Goal: Information Seeking & Learning: Learn about a topic

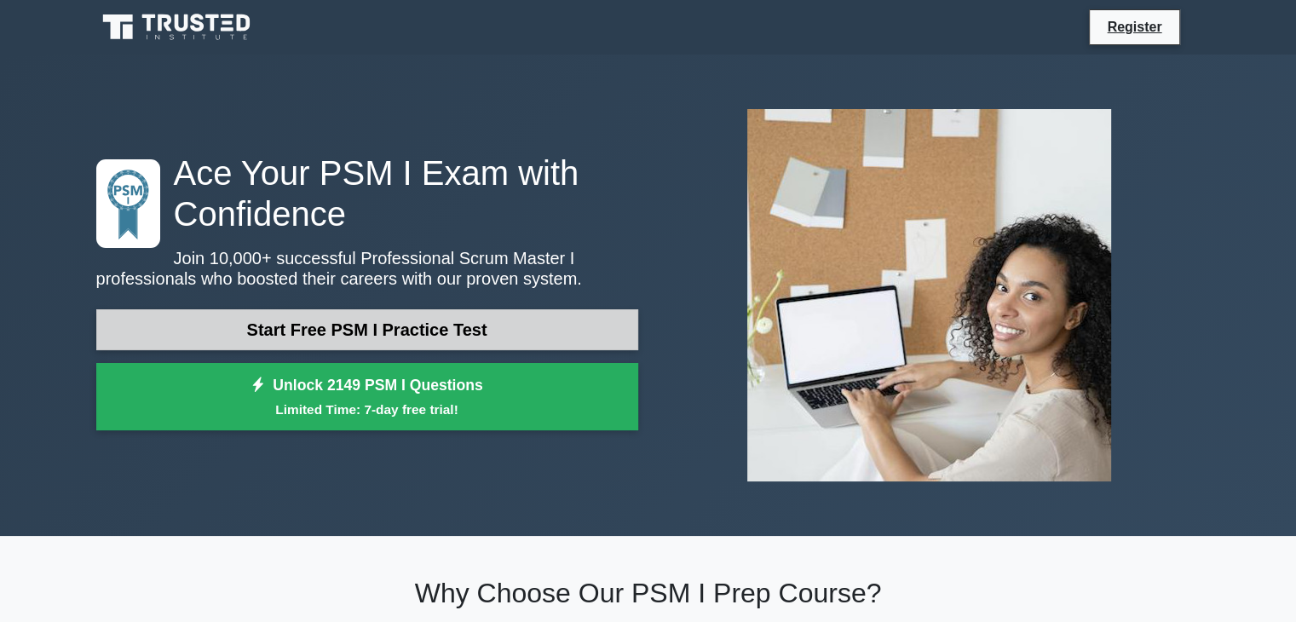
click at [300, 321] on link "Start Free PSM I Practice Test" at bounding box center [367, 329] width 542 height 41
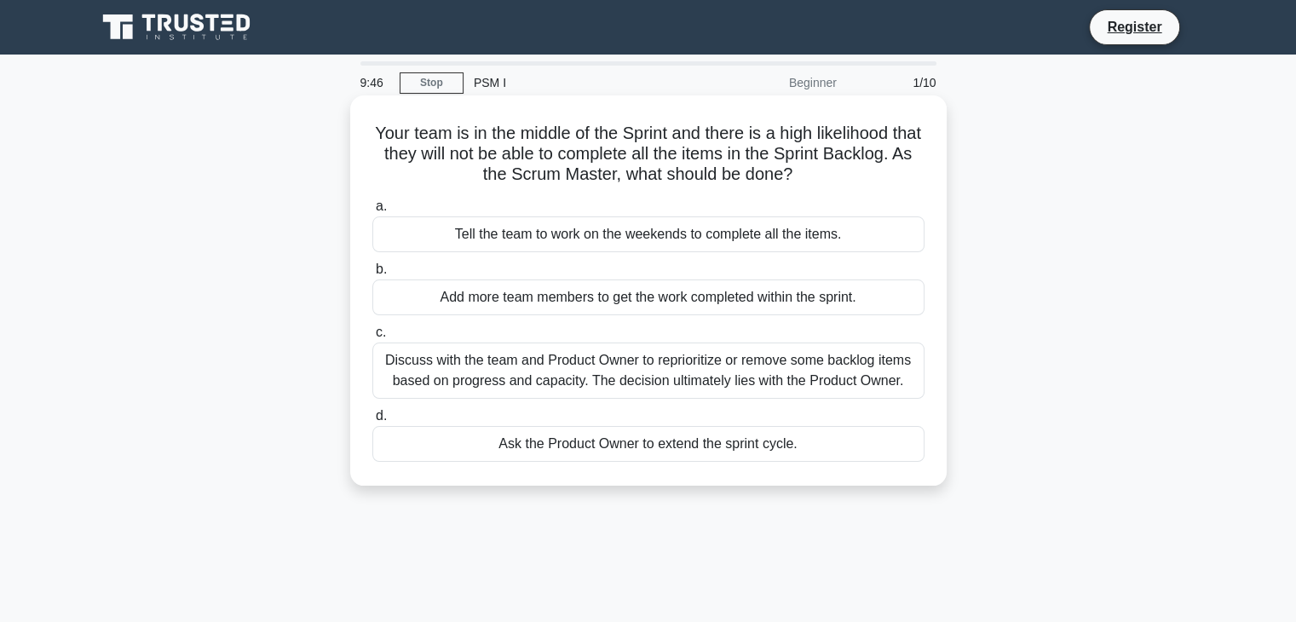
click at [638, 373] on div "Discuss with the team and Product Owner to reprioritize or remove some backlog …" at bounding box center [648, 371] width 552 height 56
click at [372, 338] on input "c. Discuss with the team and Product Owner to reprioritize or remove some backl…" at bounding box center [372, 332] width 0 height 11
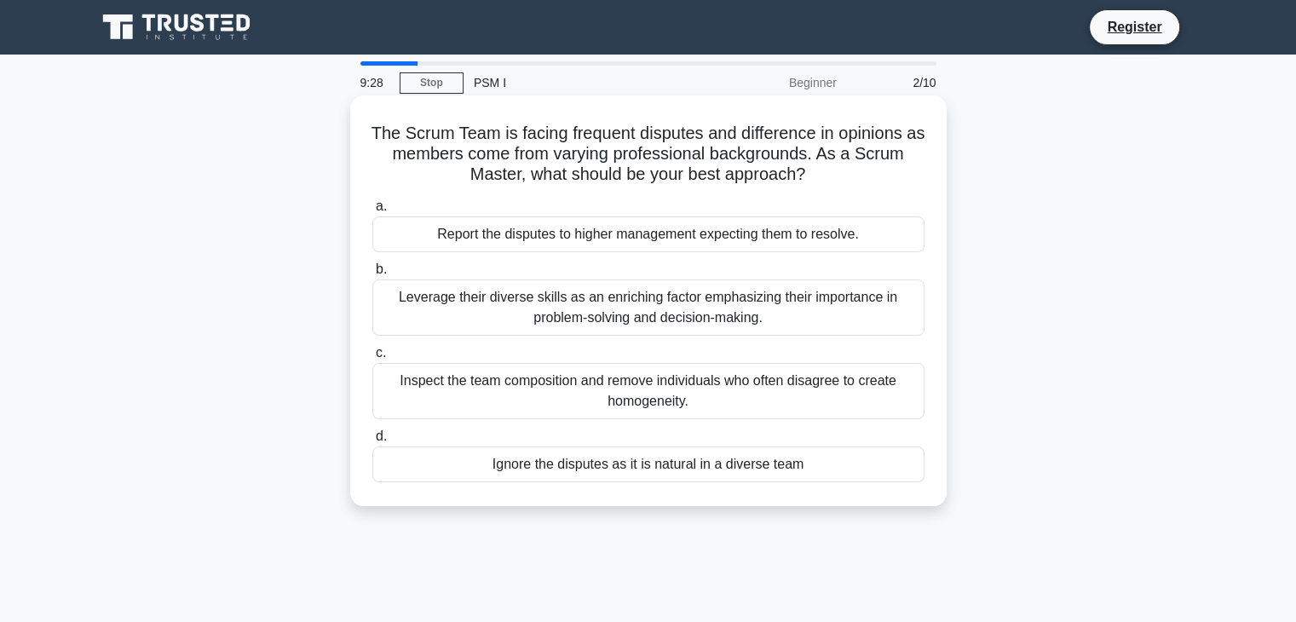
click at [719, 307] on div "Leverage their diverse skills as an enriching factor emphasizing their importan…" at bounding box center [648, 308] width 552 height 56
click at [372, 275] on input "b. Leverage their diverse skills as an enriching factor emphasizing their impor…" at bounding box center [372, 269] width 0 height 11
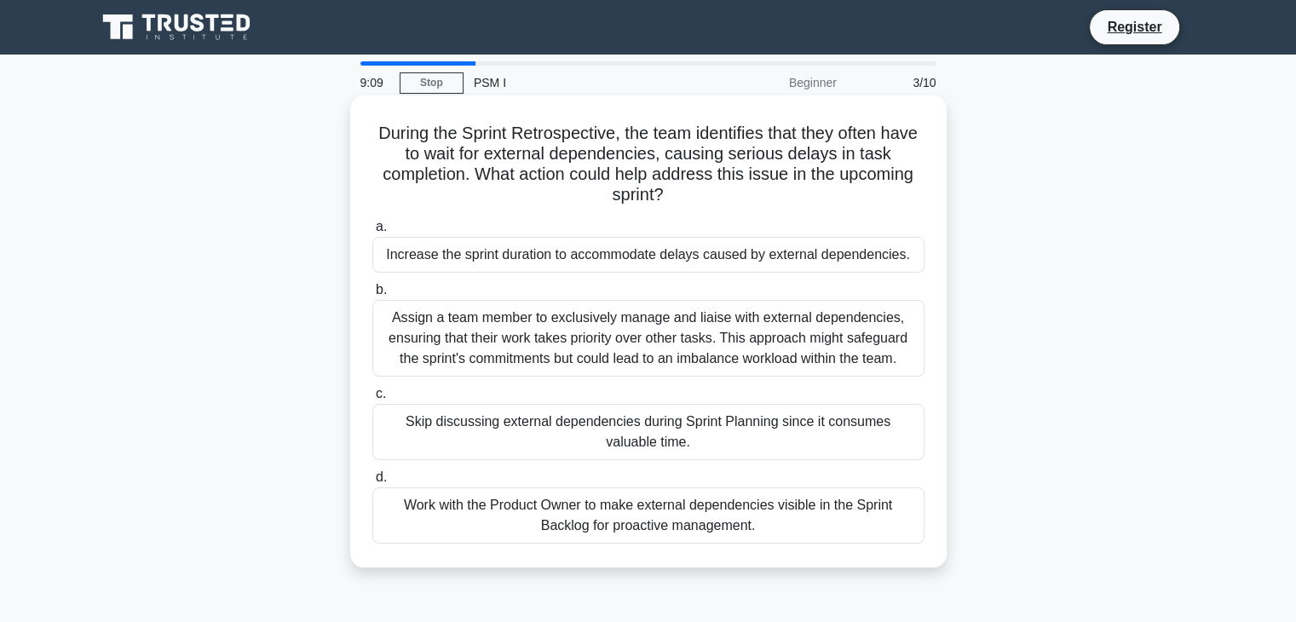
click at [647, 526] on div "Work with the Product Owner to make external dependencies visible in the Sprint…" at bounding box center [648, 515] width 552 height 56
click at [372, 483] on input "d. Work with the Product Owner to make external dependencies visible in the Spr…" at bounding box center [372, 477] width 0 height 11
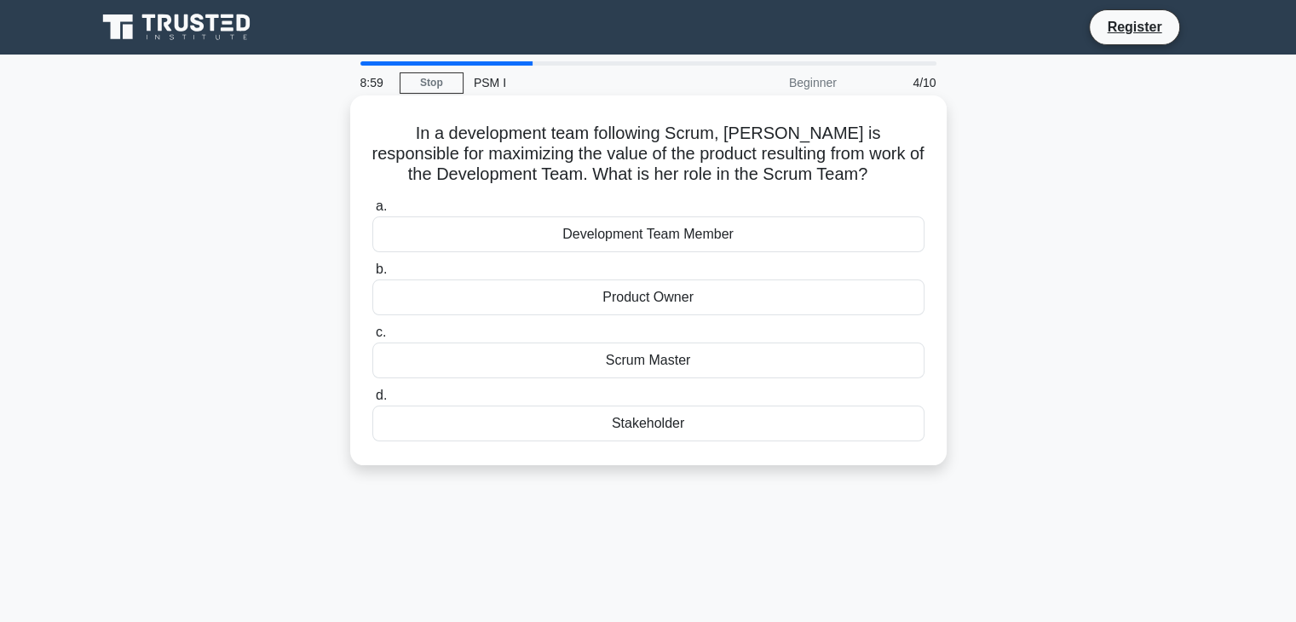
click at [672, 299] on div "Product Owner" at bounding box center [648, 298] width 552 height 36
click at [372, 275] on input "b. Product Owner" at bounding box center [372, 269] width 0 height 11
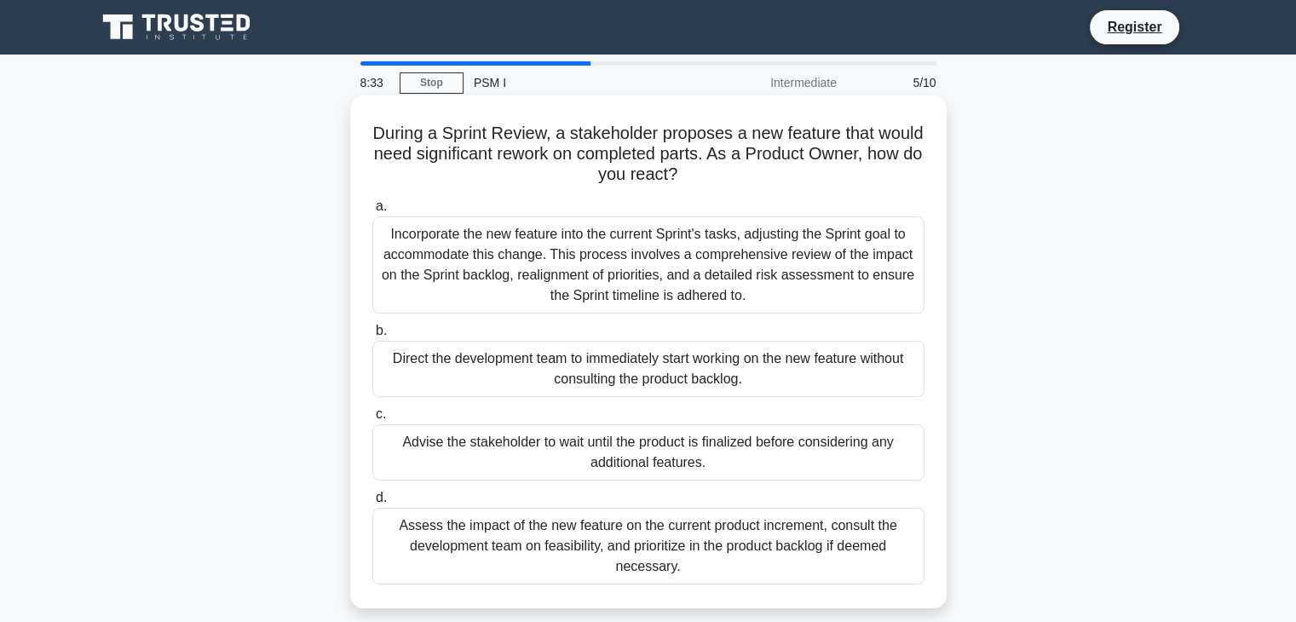
click at [674, 535] on div "Assess the impact of the new feature on the current product increment, consult …" at bounding box center [648, 546] width 552 height 77
click at [372, 504] on input "d. Assess the impact of the new feature on the current product increment, consu…" at bounding box center [372, 498] width 0 height 11
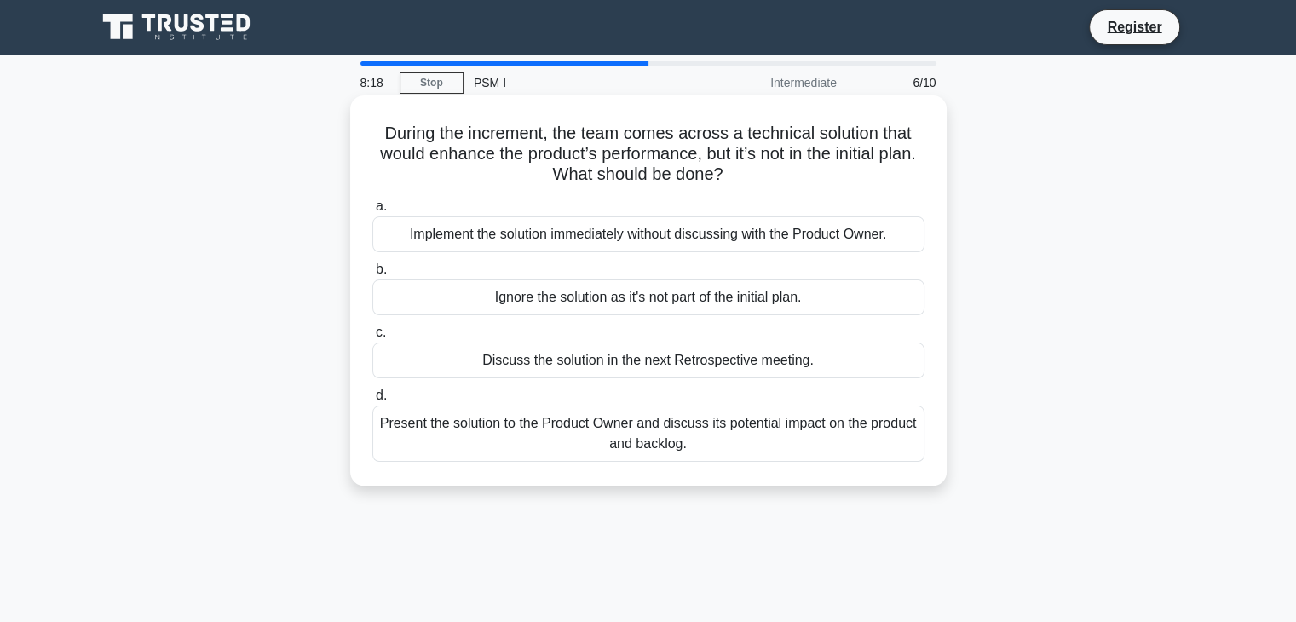
click at [653, 430] on div "Present the solution to the Product Owner and discuss its potential impact on t…" at bounding box center [648, 434] width 552 height 56
click at [372, 401] on input "d. Present the solution to the Product Owner and discuss its potential impact o…" at bounding box center [372, 395] width 0 height 11
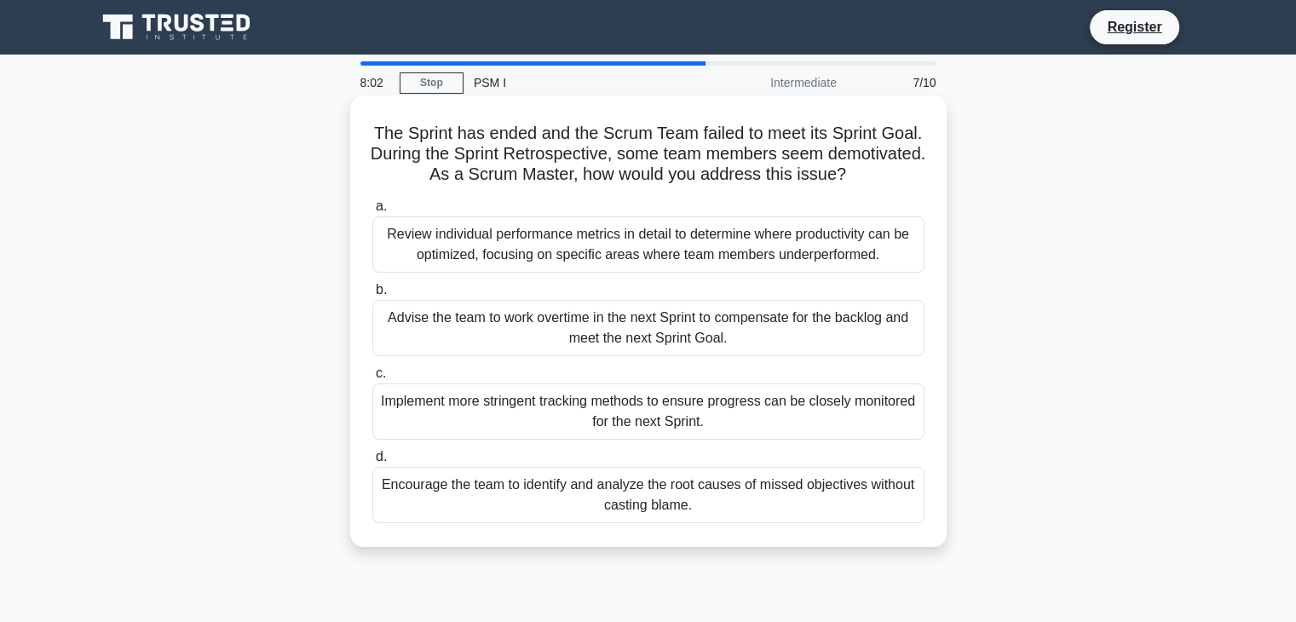
click at [810, 499] on div "Encourage the team to identify and analyze the root causes of missed objectives…" at bounding box center [648, 495] width 552 height 56
click at [372, 463] on input "d. Encourage the team to identify and analyze the root causes of missed objecti…" at bounding box center [372, 457] width 0 height 11
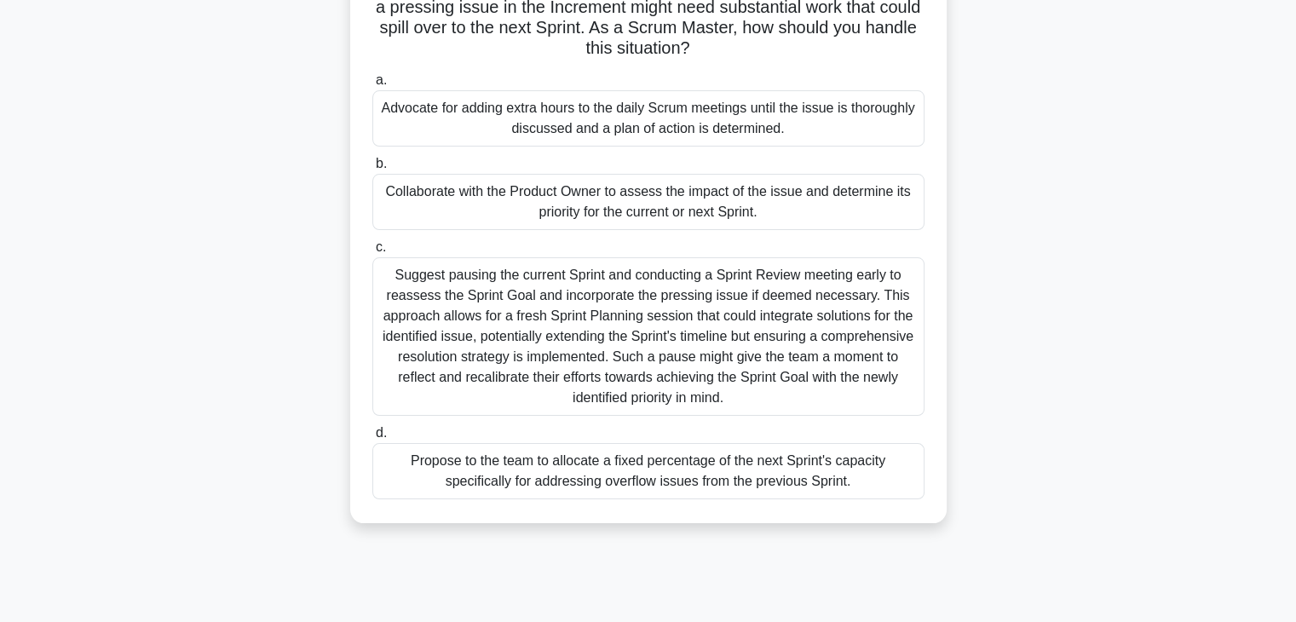
scroll to position [170, 0]
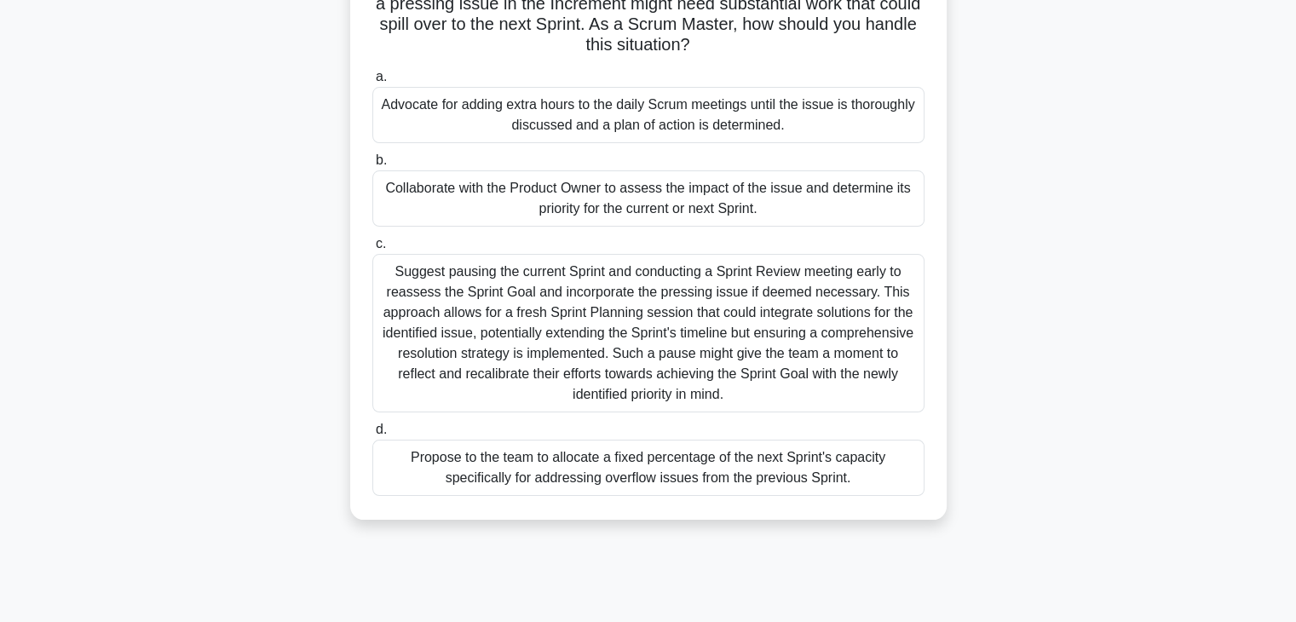
click at [689, 194] on div "Collaborate with the Product Owner to assess the impact of the issue and determ…" at bounding box center [648, 198] width 552 height 56
click at [372, 166] on input "b. Collaborate with the Product Owner to assess the impact of the issue and det…" at bounding box center [372, 160] width 0 height 11
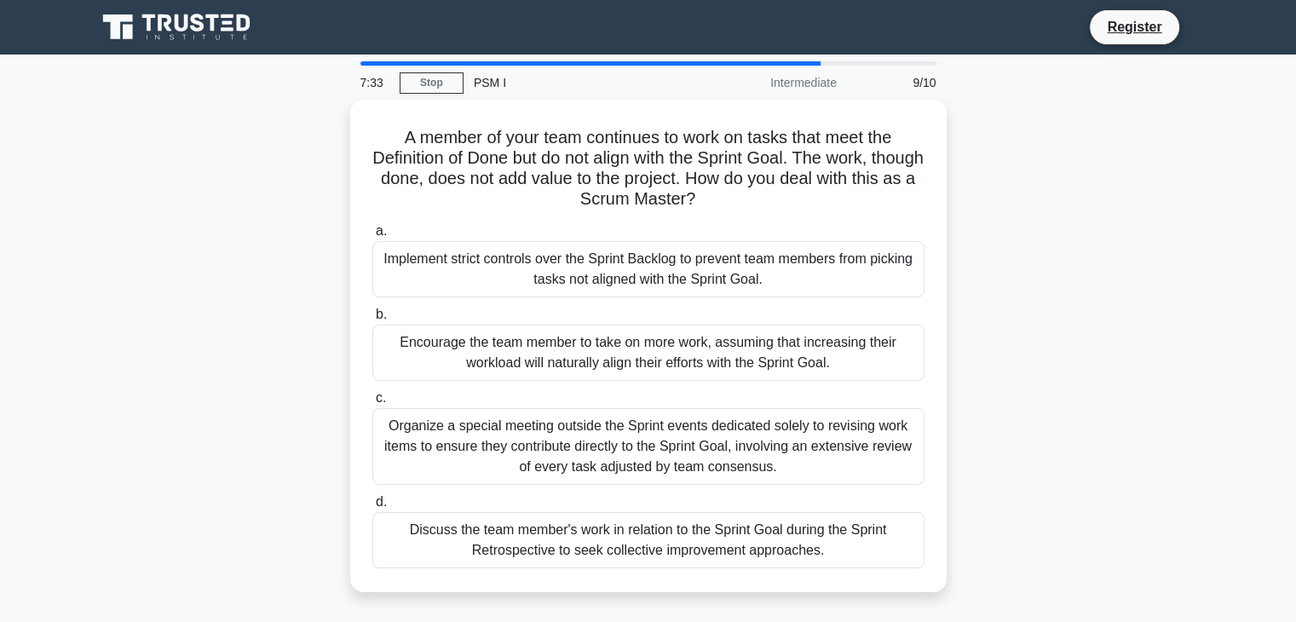
scroll to position [0, 0]
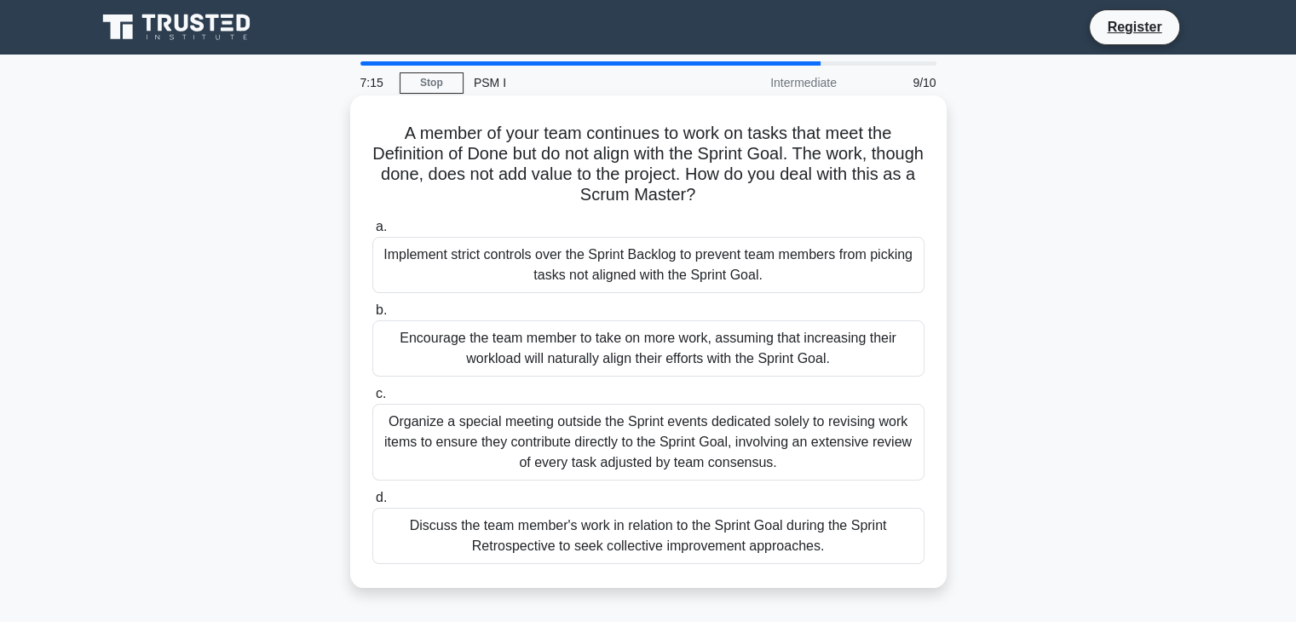
click at [639, 545] on div "Discuss the team member's work in relation to the Sprint Goal during the Sprint…" at bounding box center [648, 536] width 552 height 56
click at [372, 504] on input "d. Discuss the team member's work in relation to the Sprint Goal during the Spr…" at bounding box center [372, 498] width 0 height 11
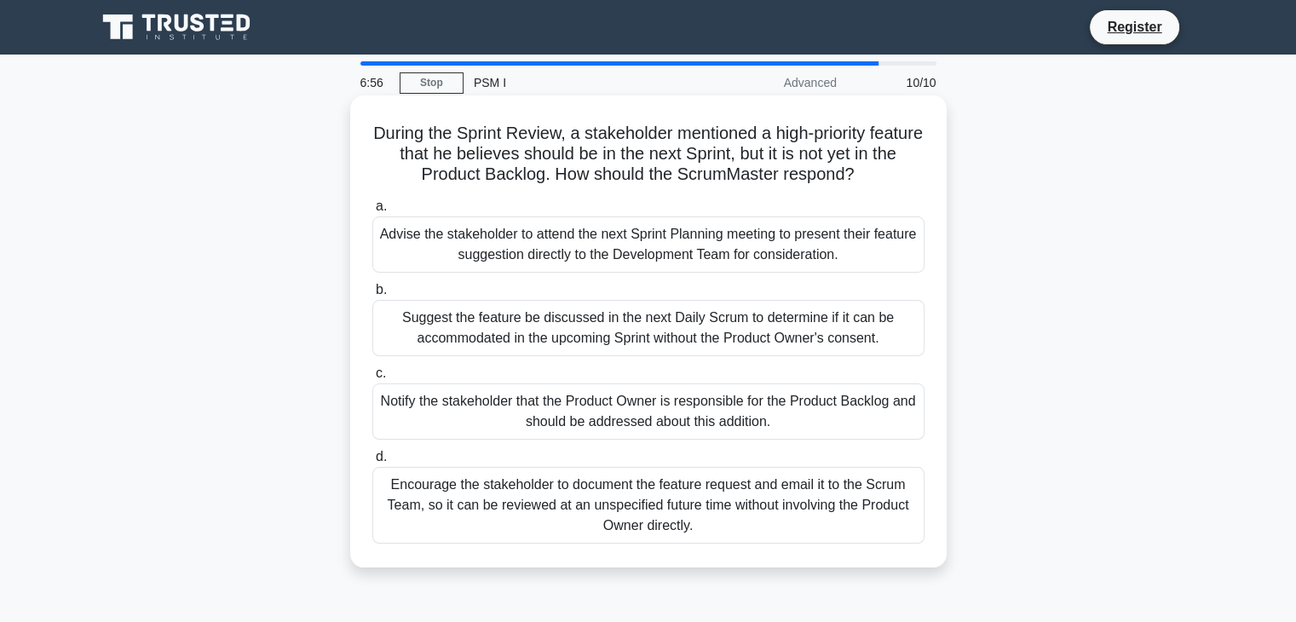
click at [724, 410] on div "Notify the stakeholder that the Product Owner is responsible for the Product Ba…" at bounding box center [648, 411] width 552 height 56
click at [372, 379] on input "c. Notify the stakeholder that the Product Owner is responsible for the Product…" at bounding box center [372, 373] width 0 height 11
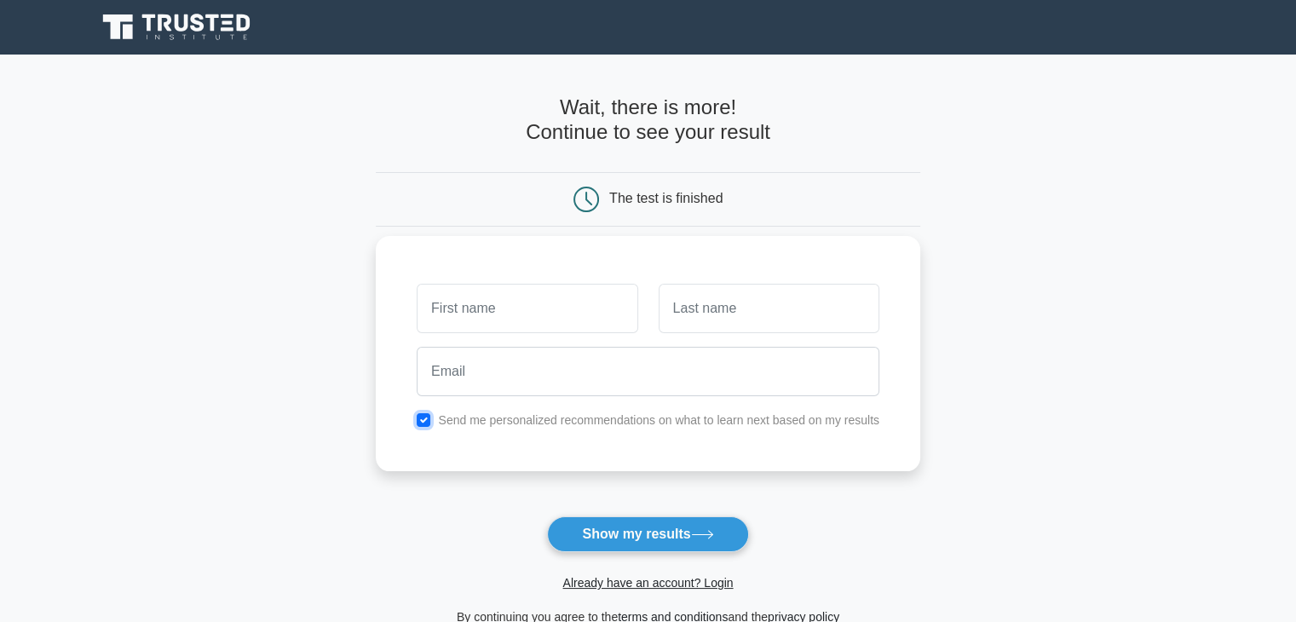
click at [427, 421] on input "checkbox" at bounding box center [424, 420] width 14 height 14
checkbox input "false"
drag, startPoint x: 505, startPoint y: 302, endPoint x: 491, endPoint y: 262, distance: 42.3
click at [505, 301] on input "text" at bounding box center [527, 308] width 221 height 49
type input "kit"
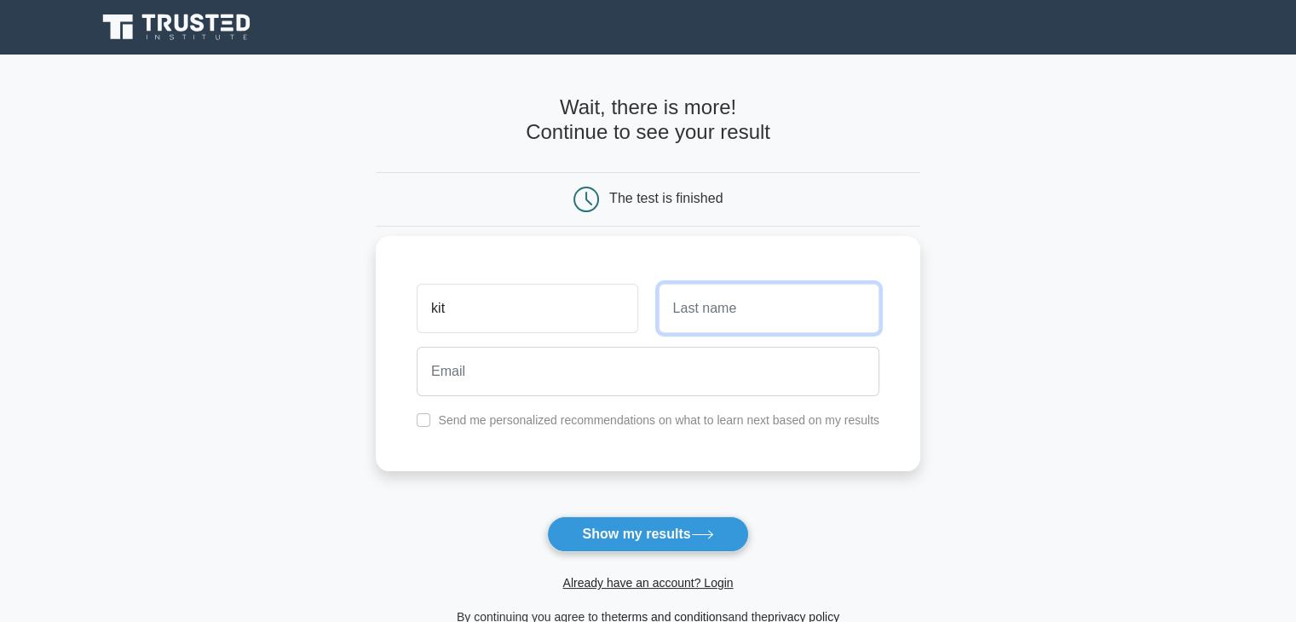
drag, startPoint x: 735, startPoint y: 303, endPoint x: 718, endPoint y: 304, distance: 17.1
click at [736, 304] on input "text" at bounding box center [769, 308] width 221 height 49
type input "kat"
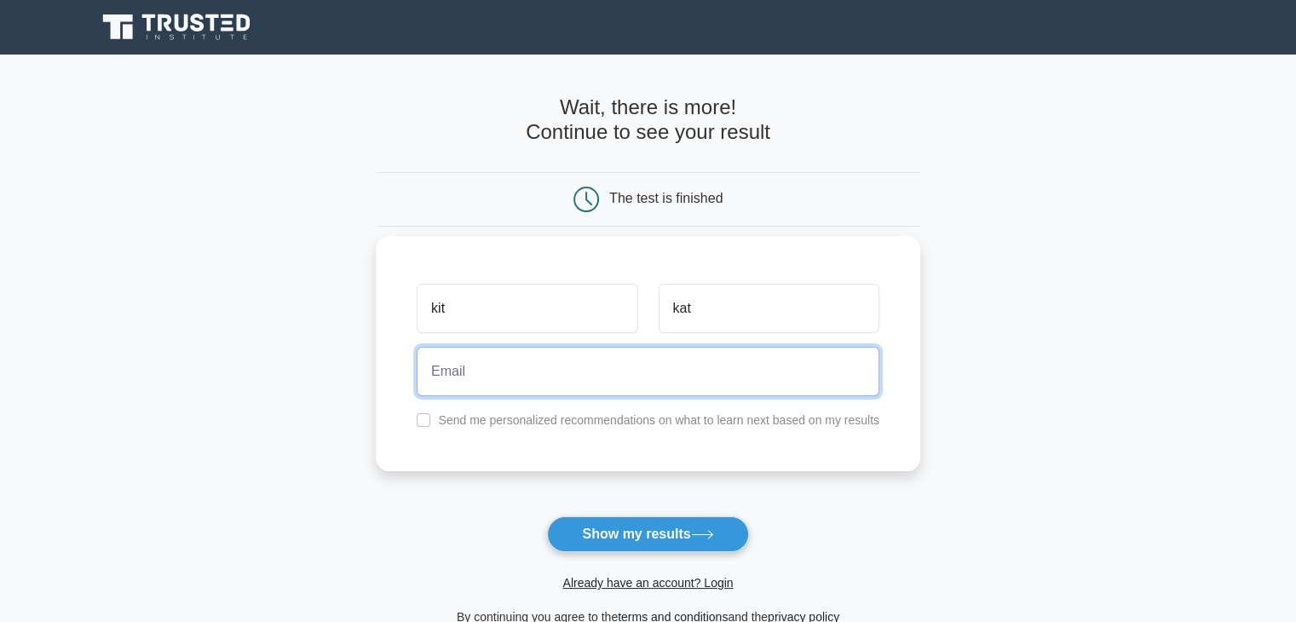
click at [753, 392] on input "email" at bounding box center [648, 371] width 463 height 49
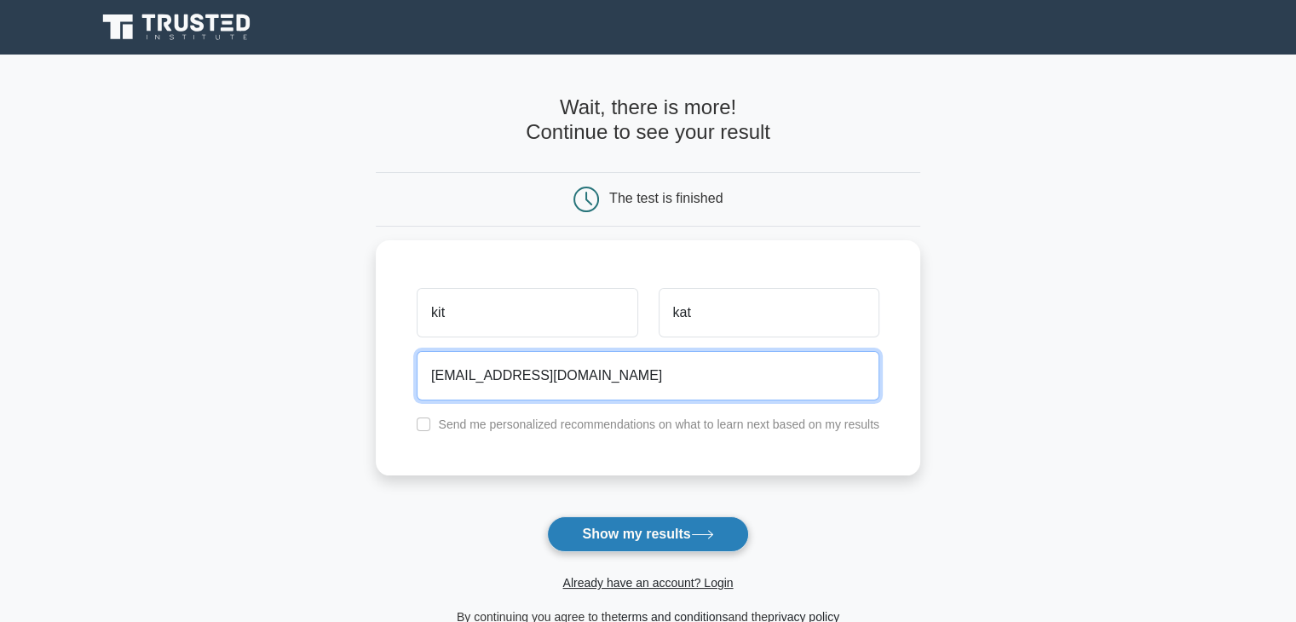
type input "la_kiiit@yahoo.fr"
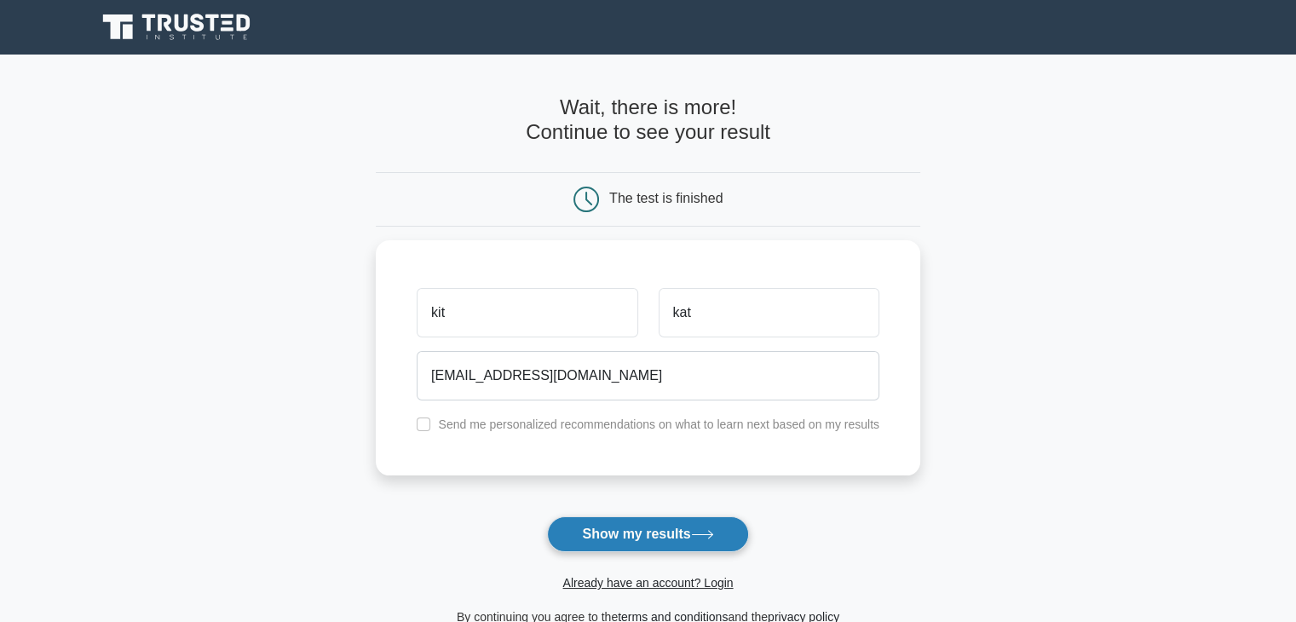
click at [615, 527] on button "Show my results" at bounding box center [647, 534] width 201 height 36
